Goal: Task Accomplishment & Management: Use online tool/utility

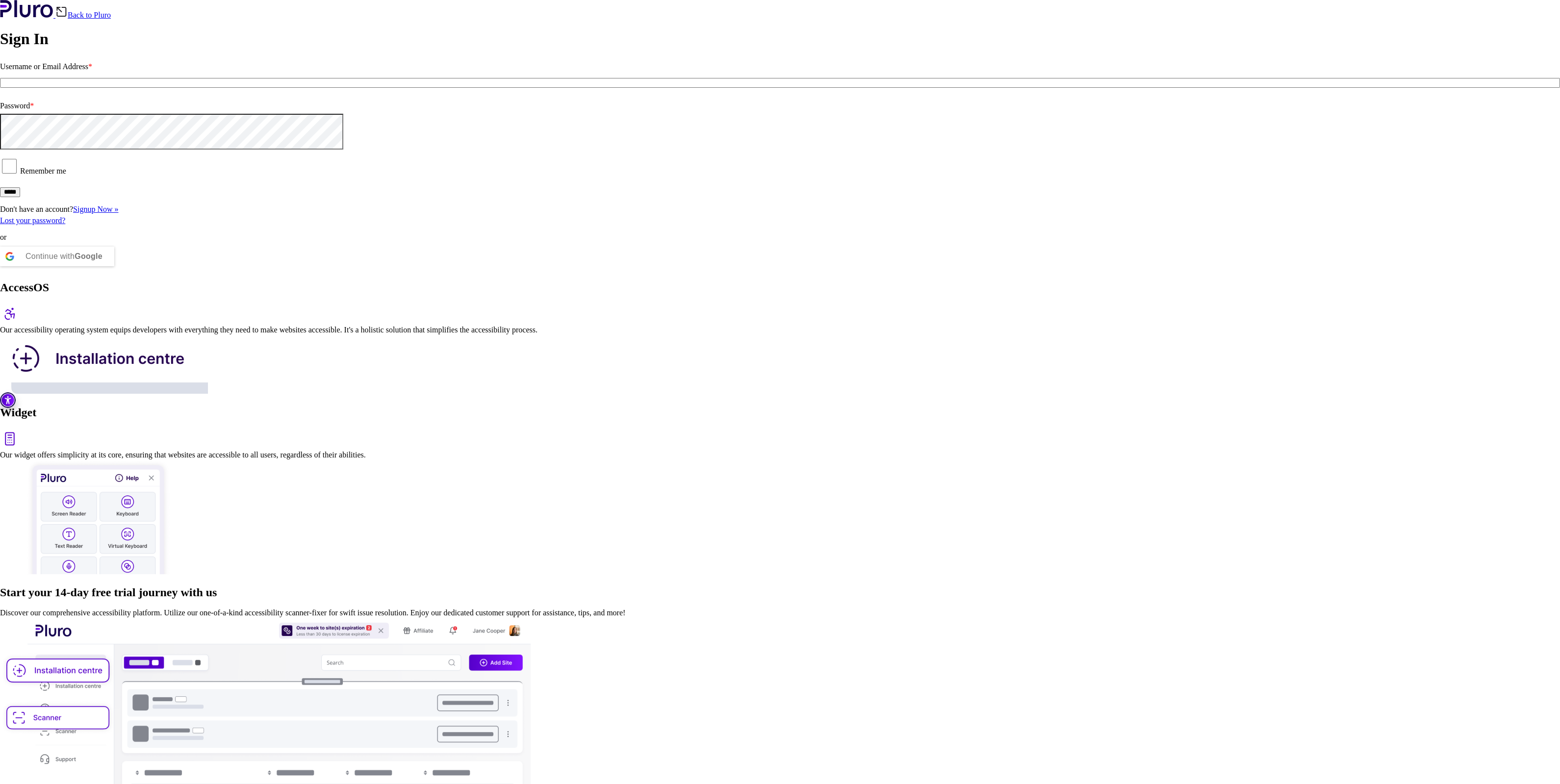
click at [103, 260] on b "Google" at bounding box center [88, 256] width 28 height 9
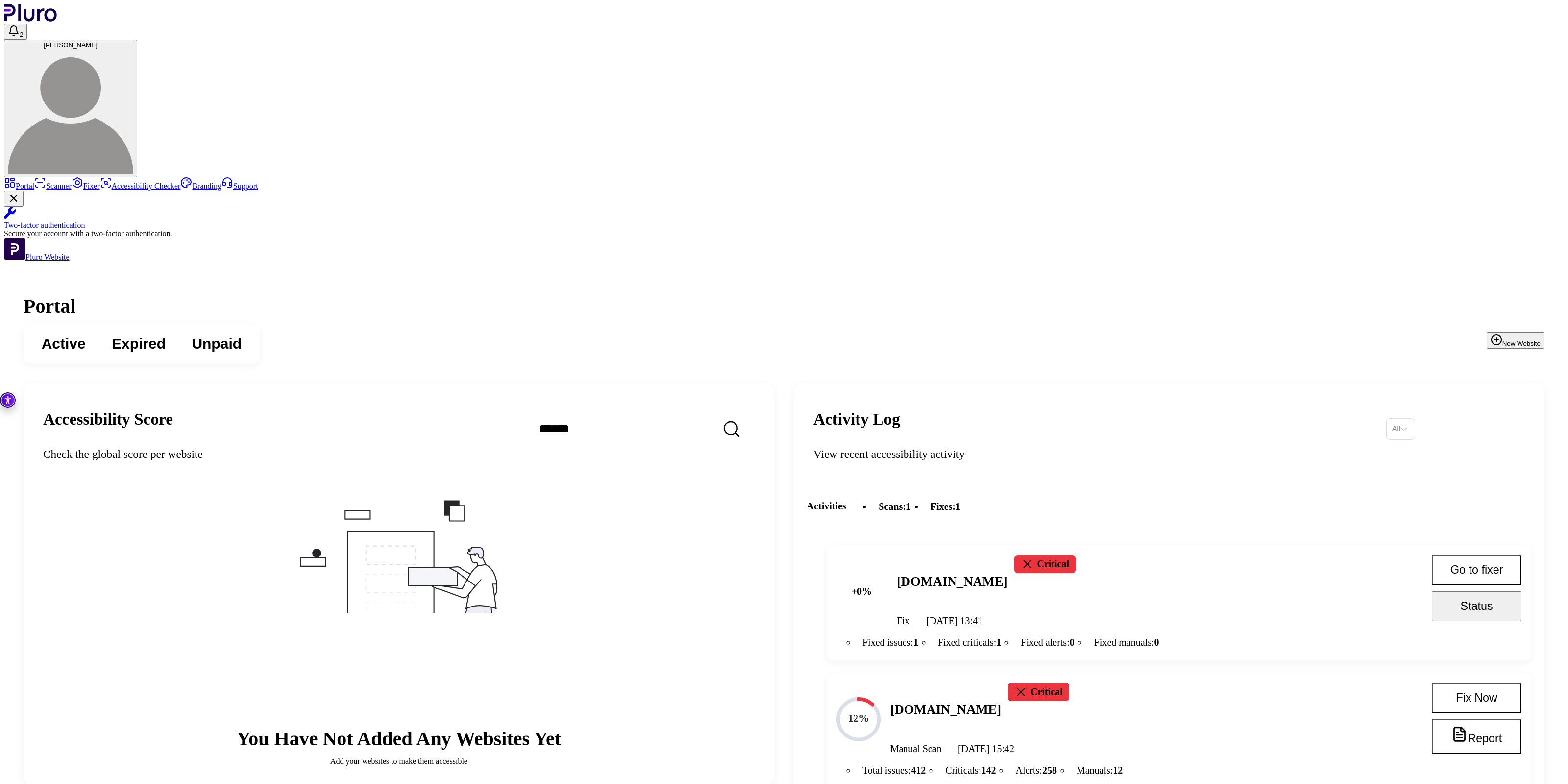
click at [1472, 683] on button "Fix Now" at bounding box center [1476, 698] width 90 height 30
